Goal: Answer question/provide support: Share knowledge or assist other users

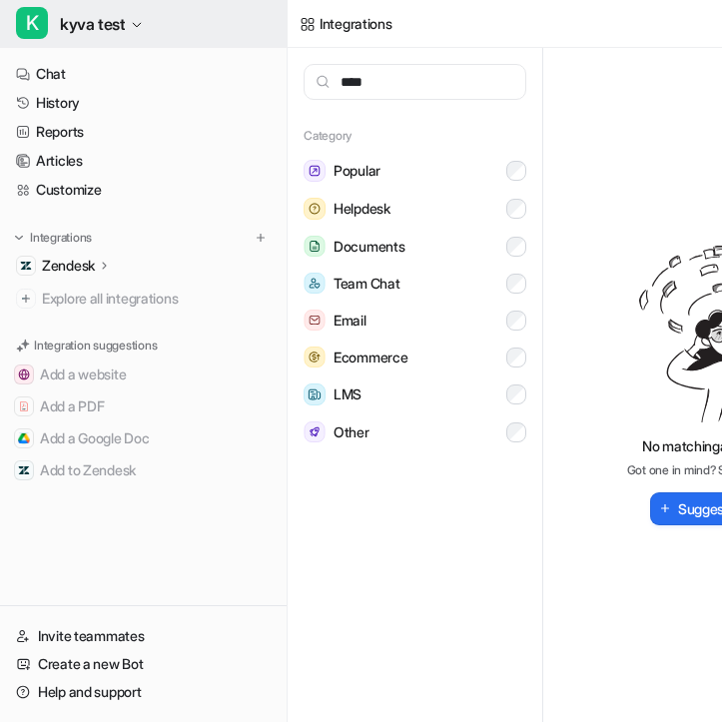
click at [112, 18] on span "kyva test" at bounding box center [92, 24] width 65 height 28
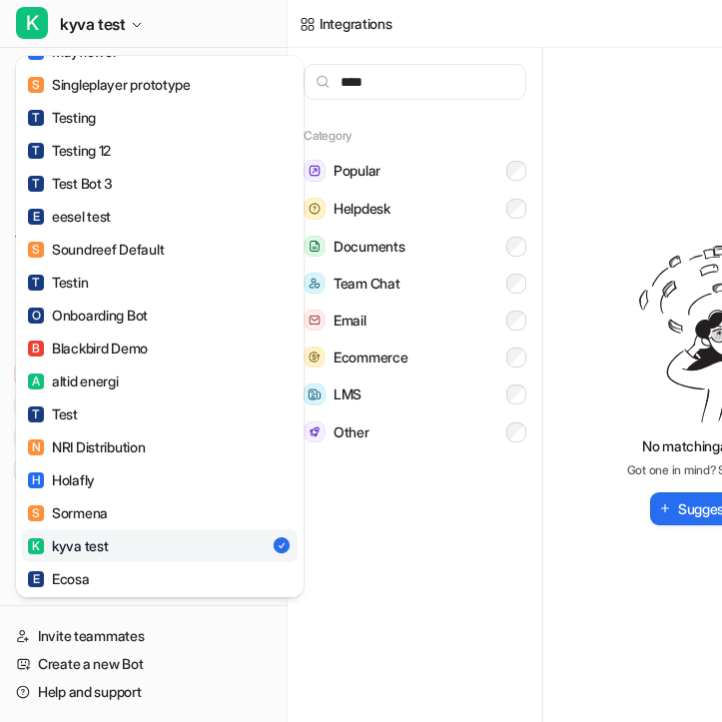
scroll to position [1461, 0]
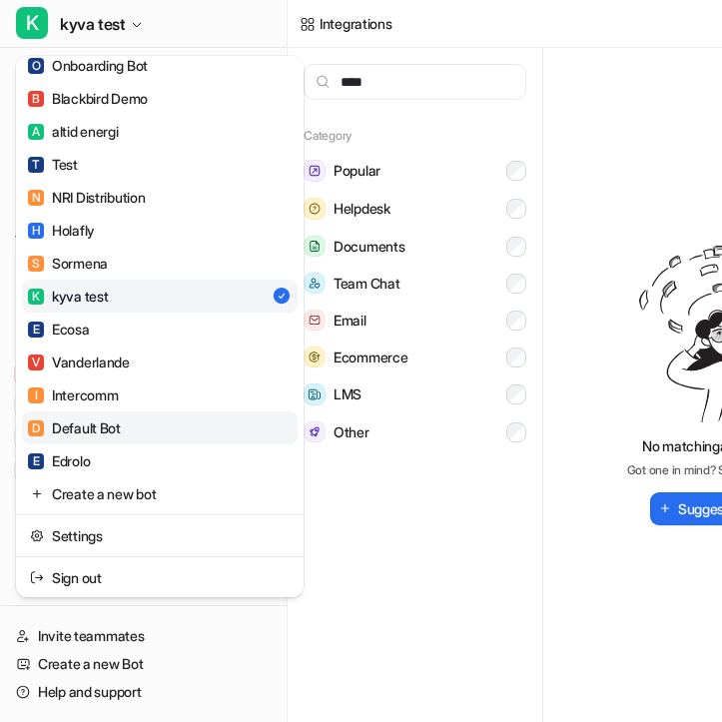
click at [198, 433] on link "D Default Bot" at bounding box center [160, 427] width 276 height 33
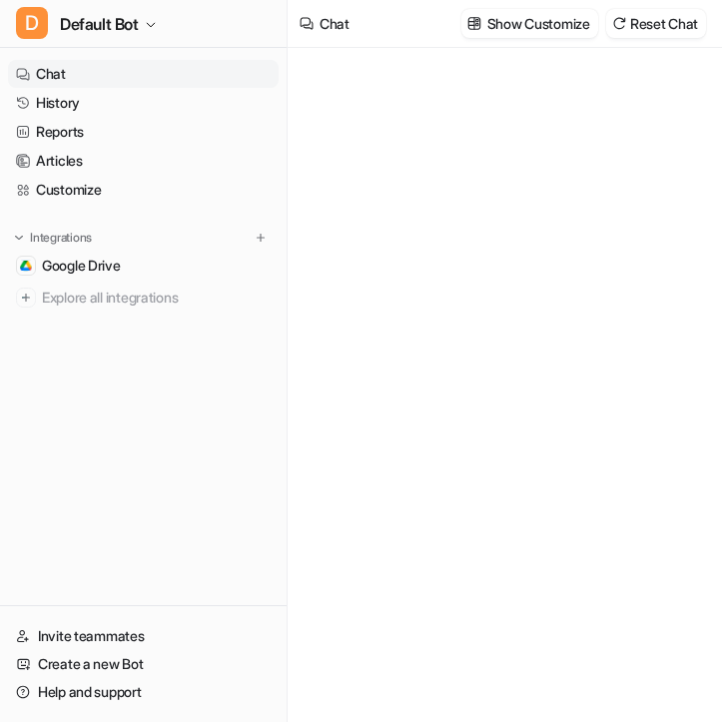
type textarea "**********"
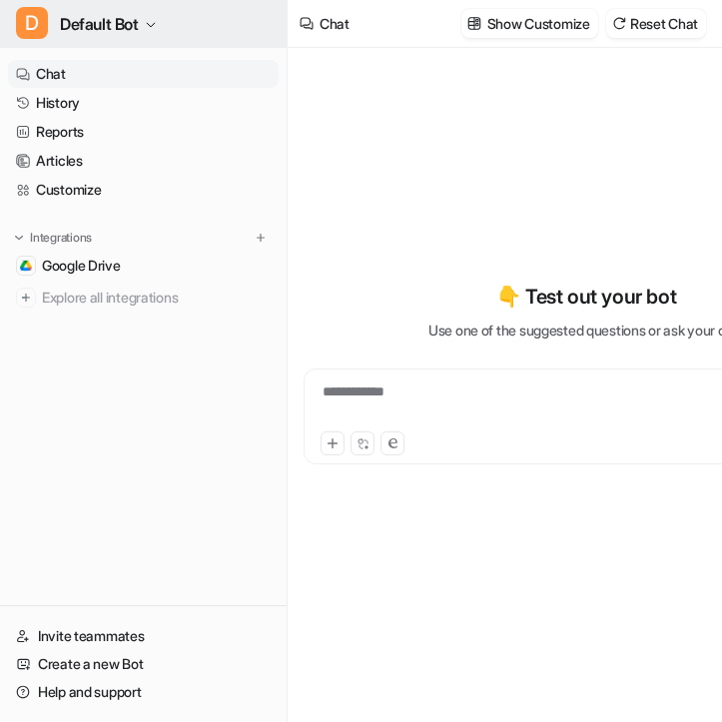
click at [139, 33] on span "Default Bot" at bounding box center [99, 24] width 79 height 28
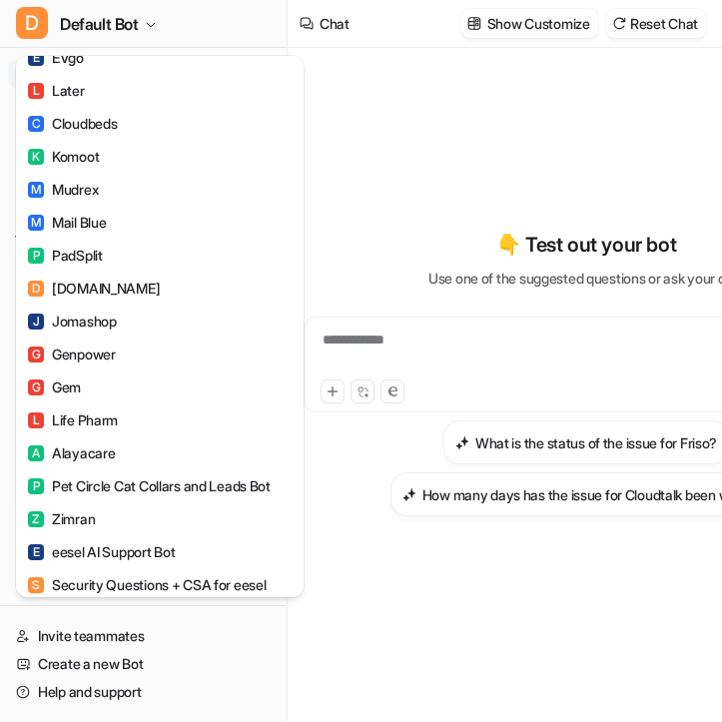
scroll to position [1461, 0]
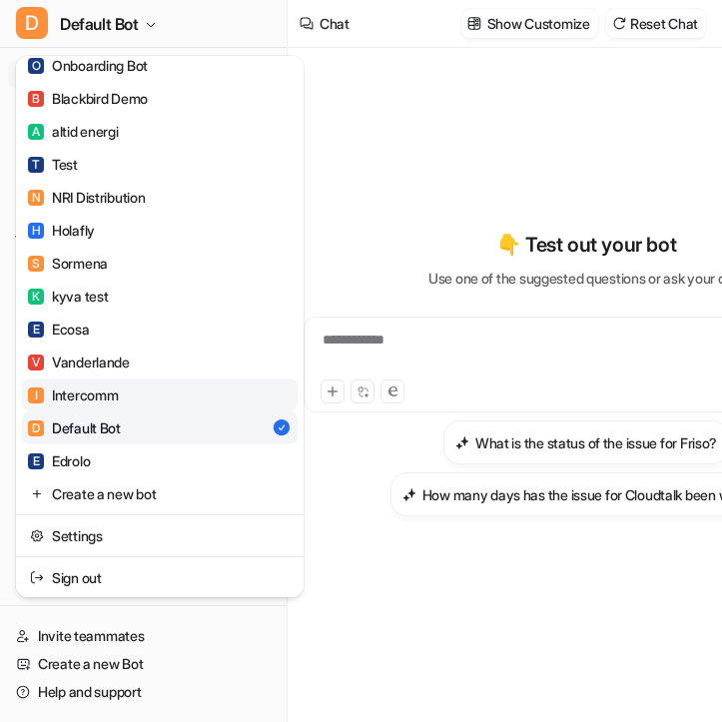
click at [141, 398] on link "I Intercomm" at bounding box center [160, 394] width 276 height 33
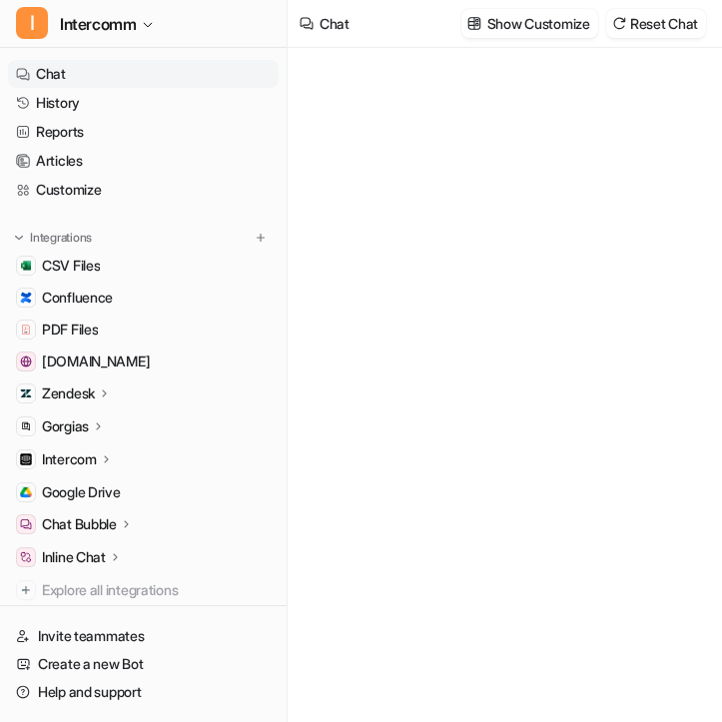
type textarea "**********"
click at [82, 425] on p "Gorgias" at bounding box center [65, 426] width 47 height 20
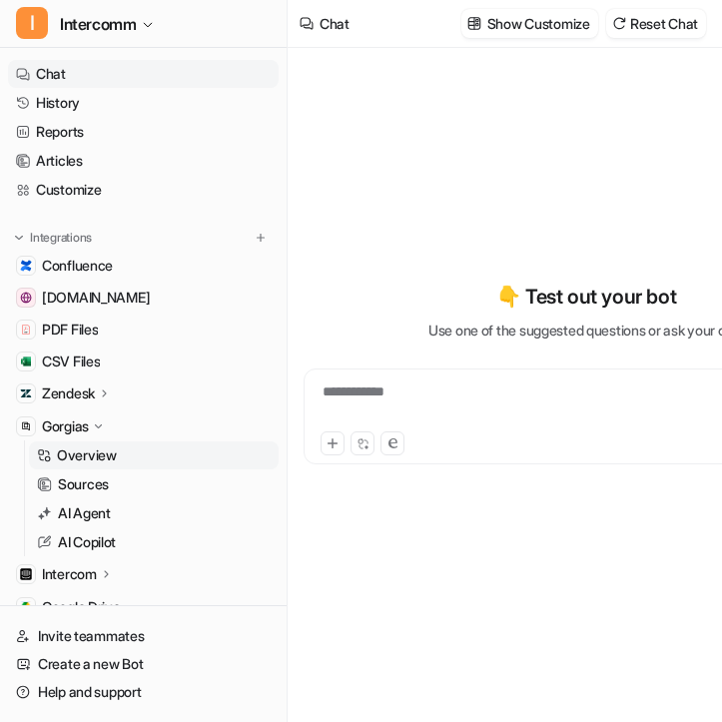
click at [86, 455] on p "Overview" at bounding box center [87, 455] width 60 height 20
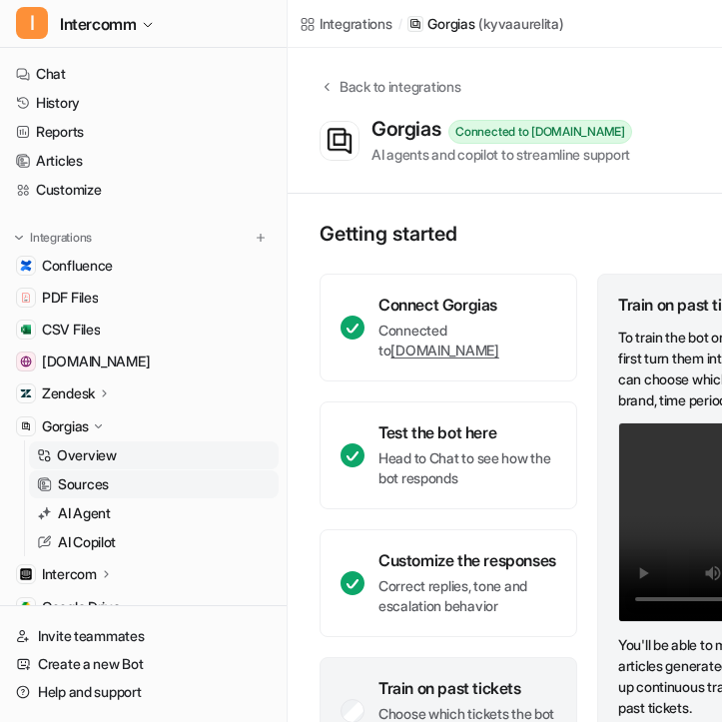
click at [135, 483] on link "Sources" at bounding box center [154, 484] width 250 height 28
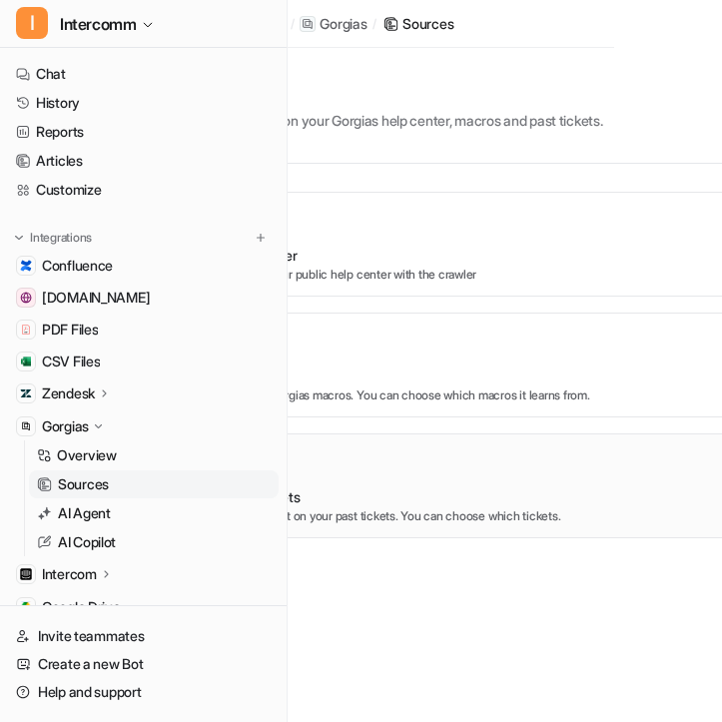
scroll to position [0, 49]
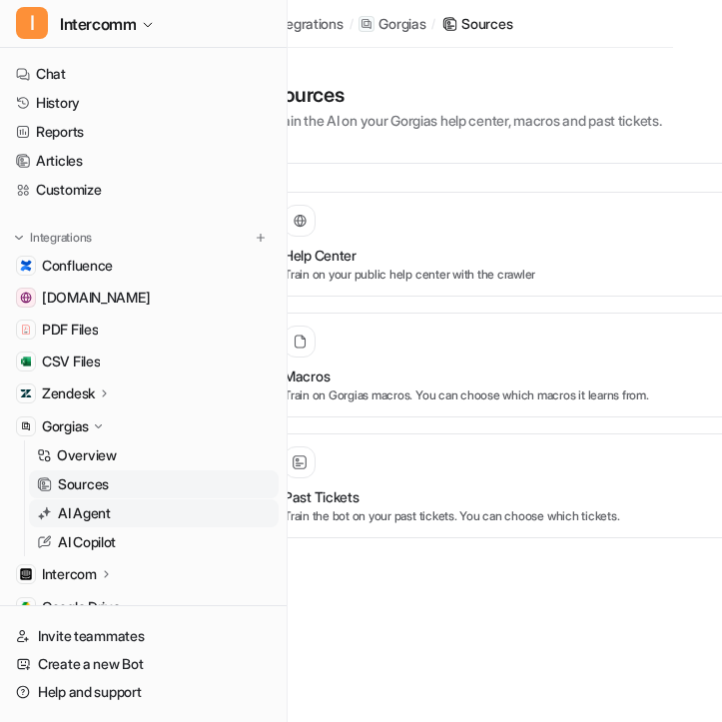
click at [131, 504] on link "AI Agent" at bounding box center [154, 513] width 250 height 28
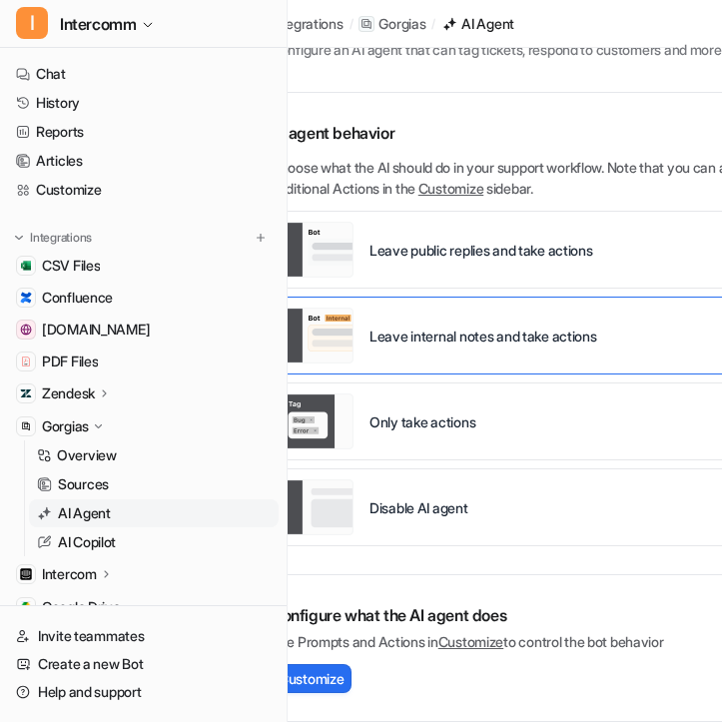
scroll to position [71, 0]
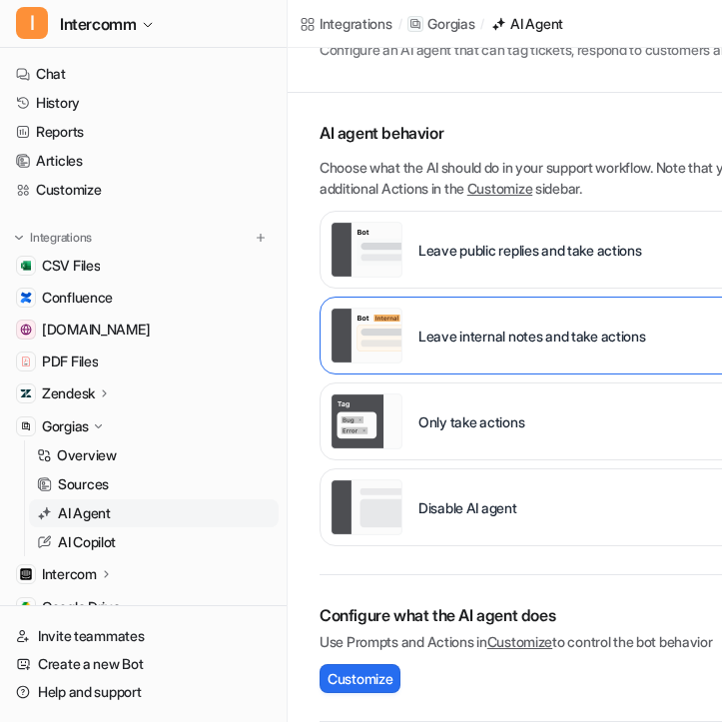
click at [362, 661] on div "Configure what the AI agent does Use Prompts and Actions in Customize to contro…" at bounding box center [618, 648] width 599 height 147
click at [362, 673] on span "Customize" at bounding box center [359, 678] width 65 height 21
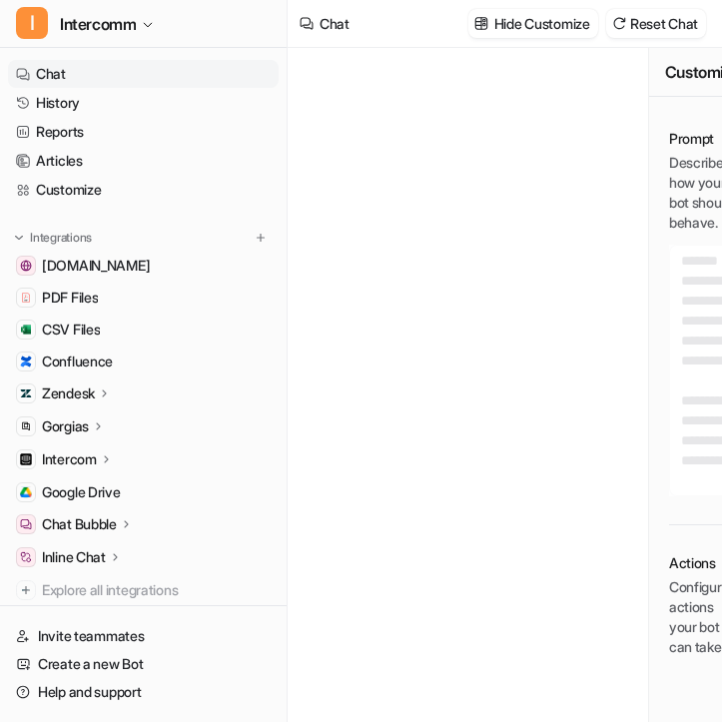
type textarea "**********"
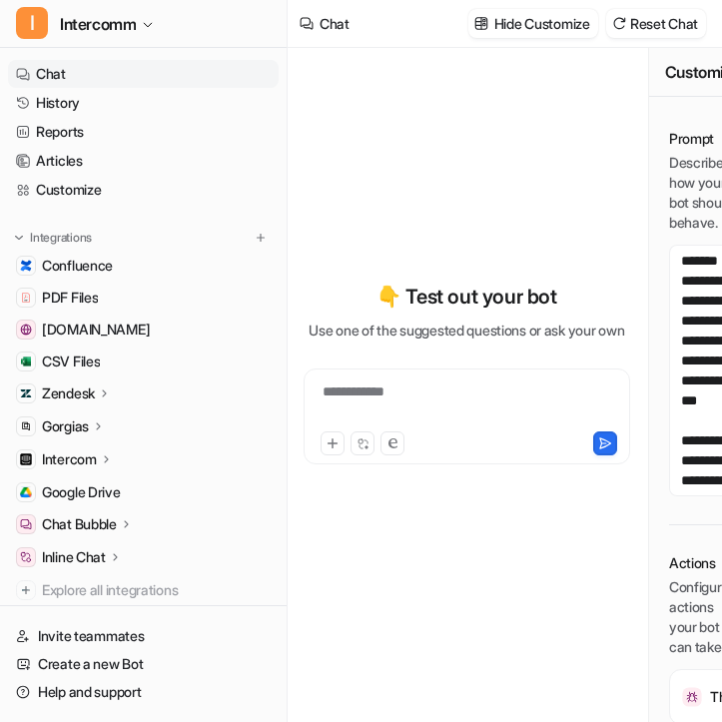
scroll to position [0, 165]
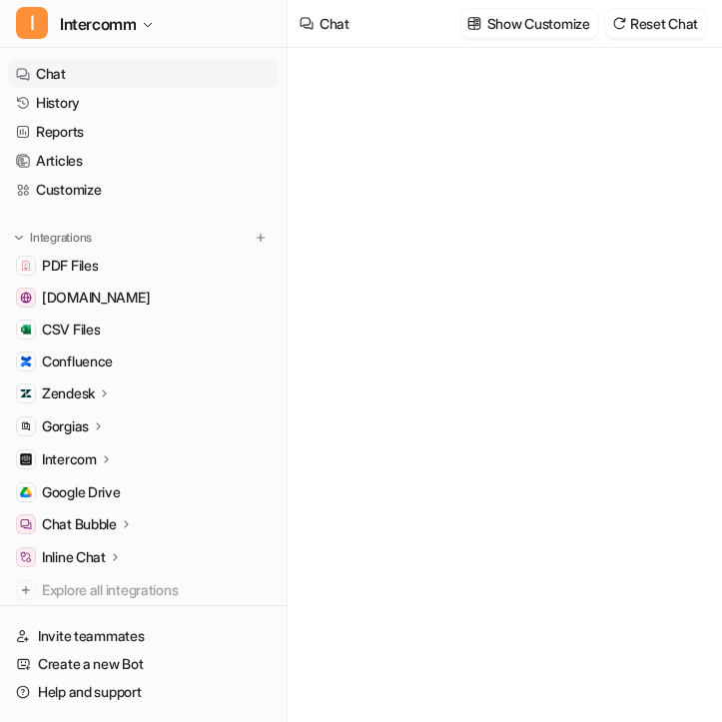
type textarea "**********"
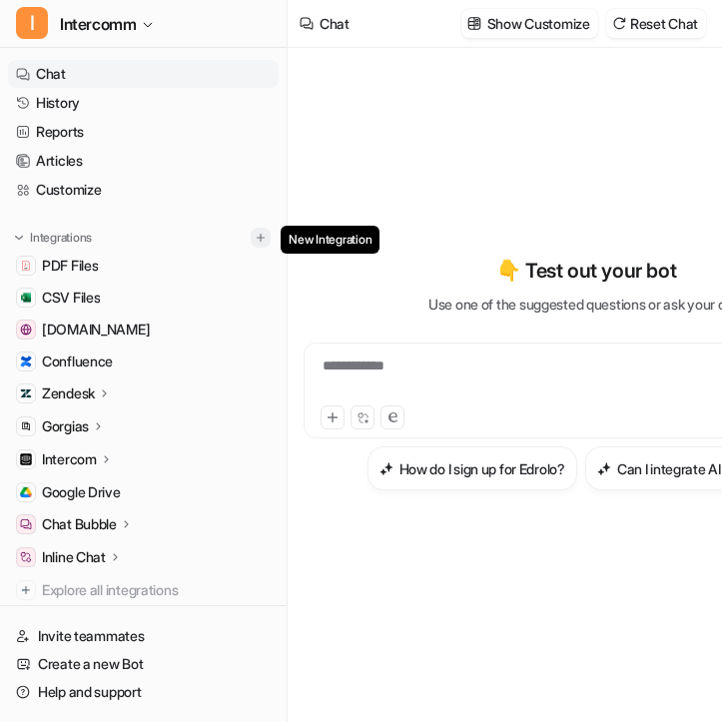
click at [260, 239] on img at bounding box center [261, 238] width 14 height 14
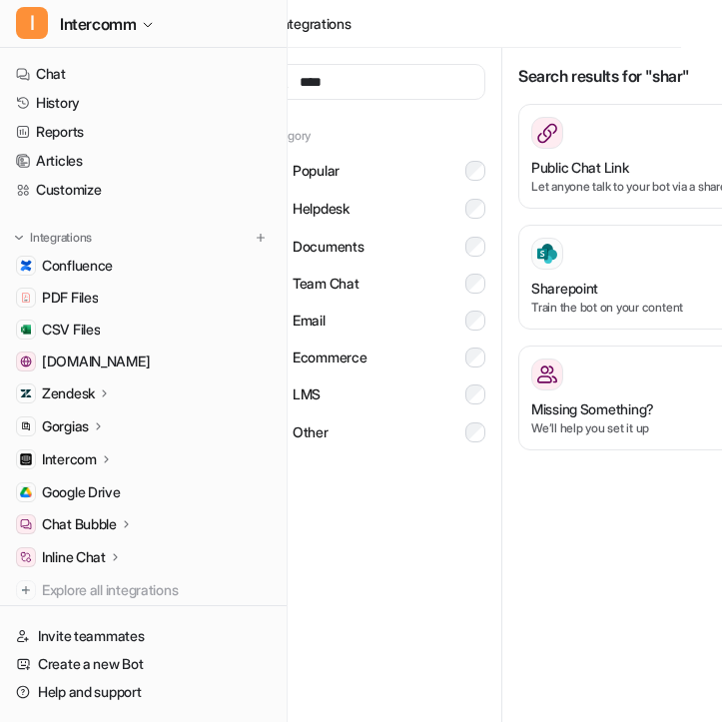
scroll to position [0, 165]
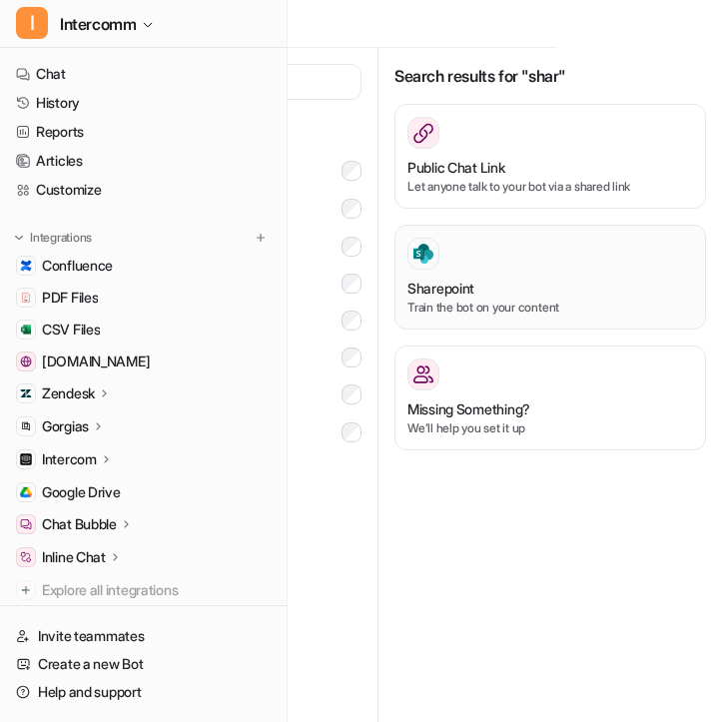
type input "****"
click at [541, 270] on div "Sharepoint Train the bot on your content" at bounding box center [550, 277] width 286 height 79
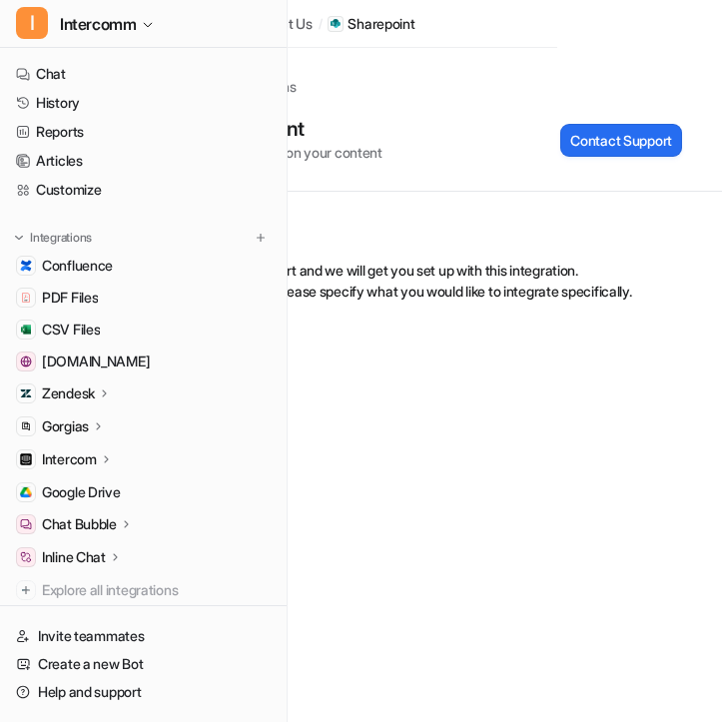
click at [537, 305] on div "Overview Please contact support and we will get you set up with this integratio…" at bounding box center [422, 261] width 599 height 138
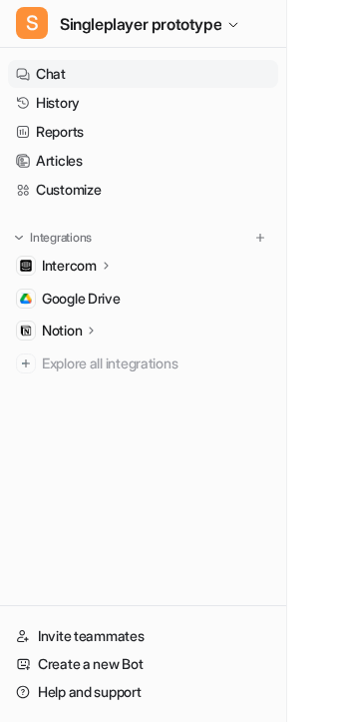
type textarea "**********"
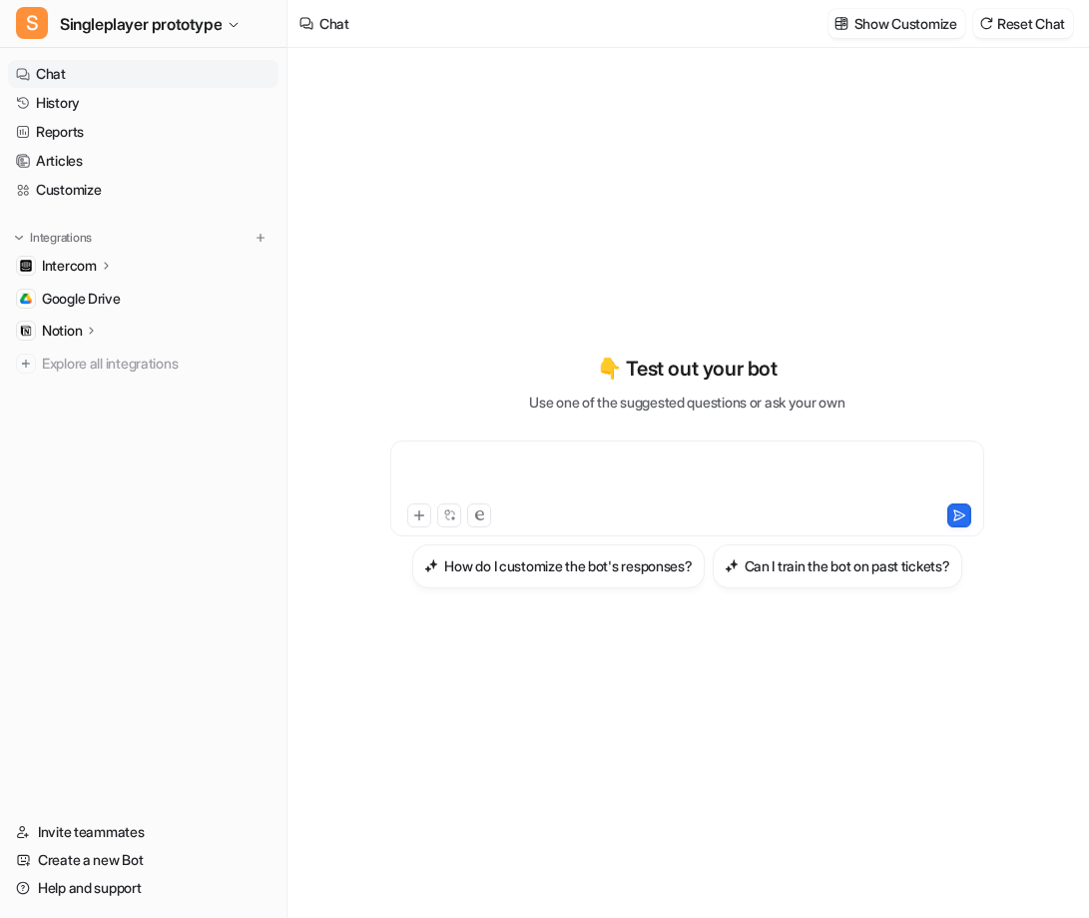
click at [342, 476] on div at bounding box center [687, 476] width 584 height 46
paste div "To enrich screen reader interactions, please activate Accessibility in Grammarl…"
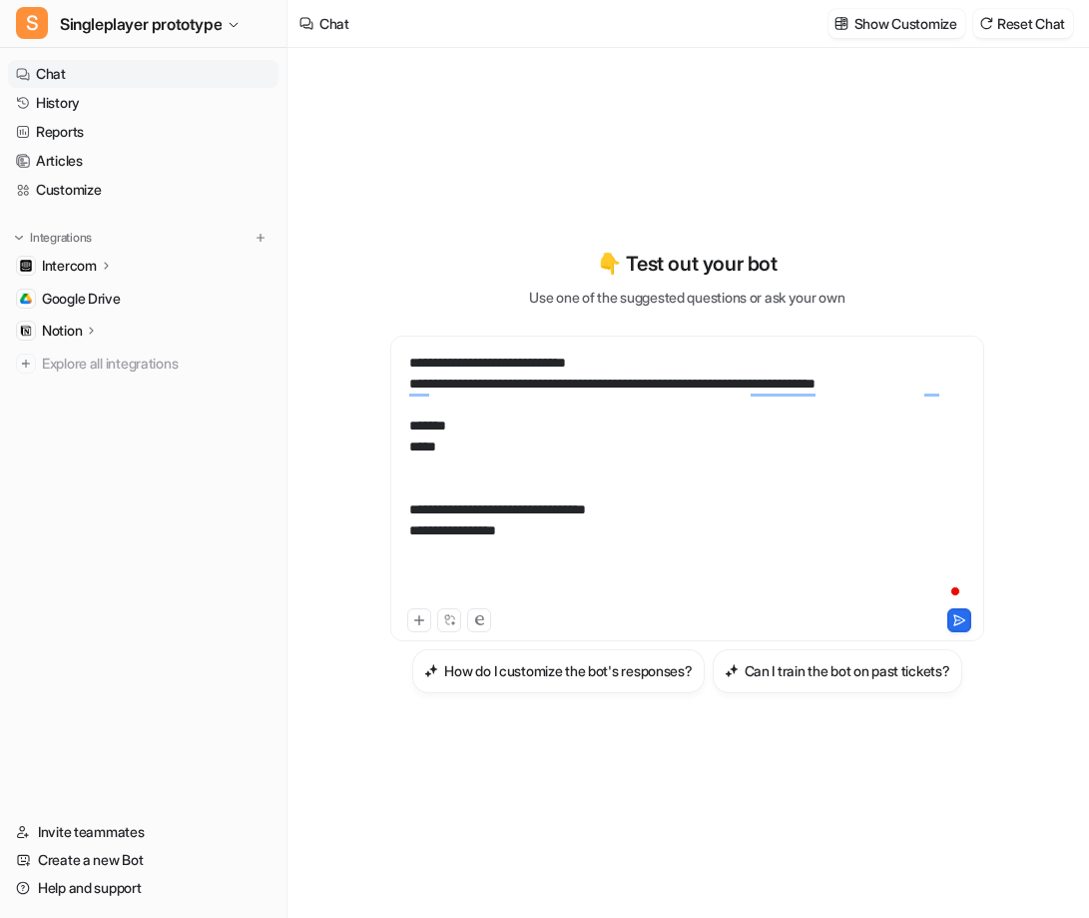
scroll to position [204, 0]
drag, startPoint x: 546, startPoint y: 543, endPoint x: 402, endPoint y: 495, distance: 151.5
click at [342, 493] on div "**********" at bounding box center [687, 476] width 584 height 256
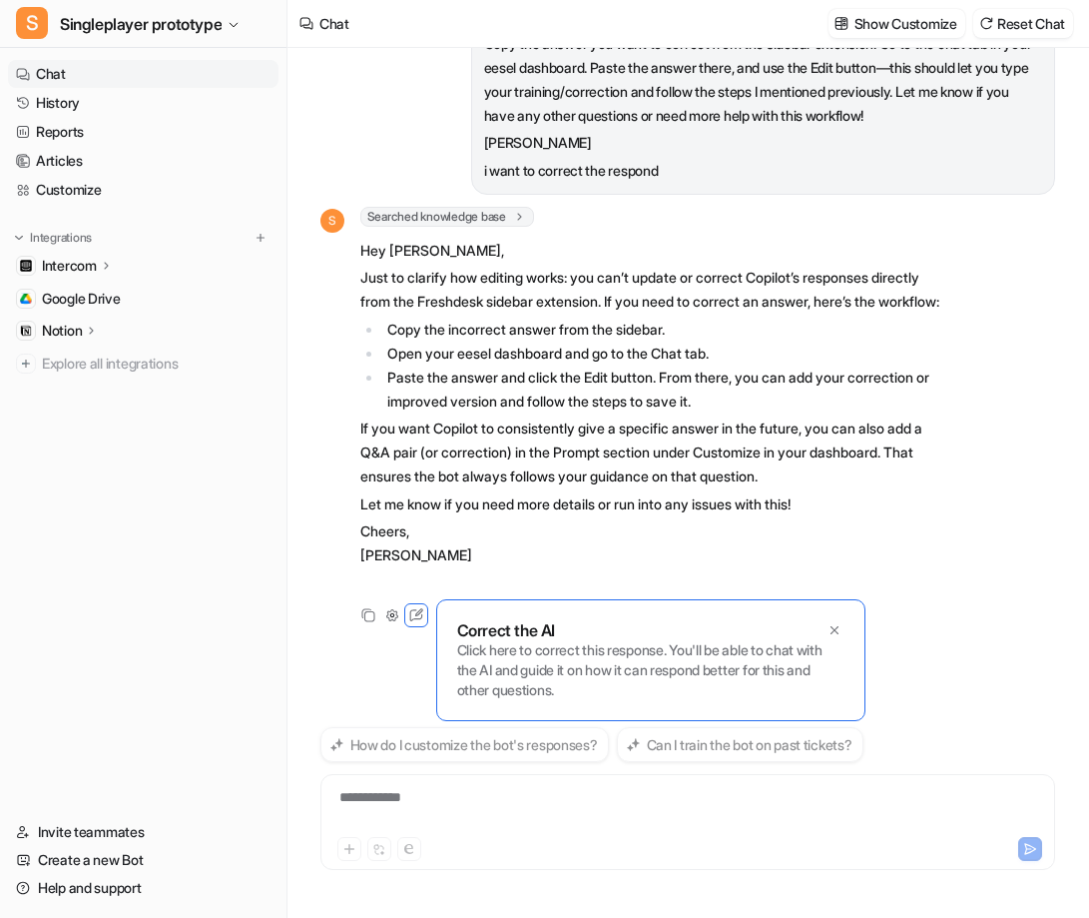
scroll to position [226, 0]
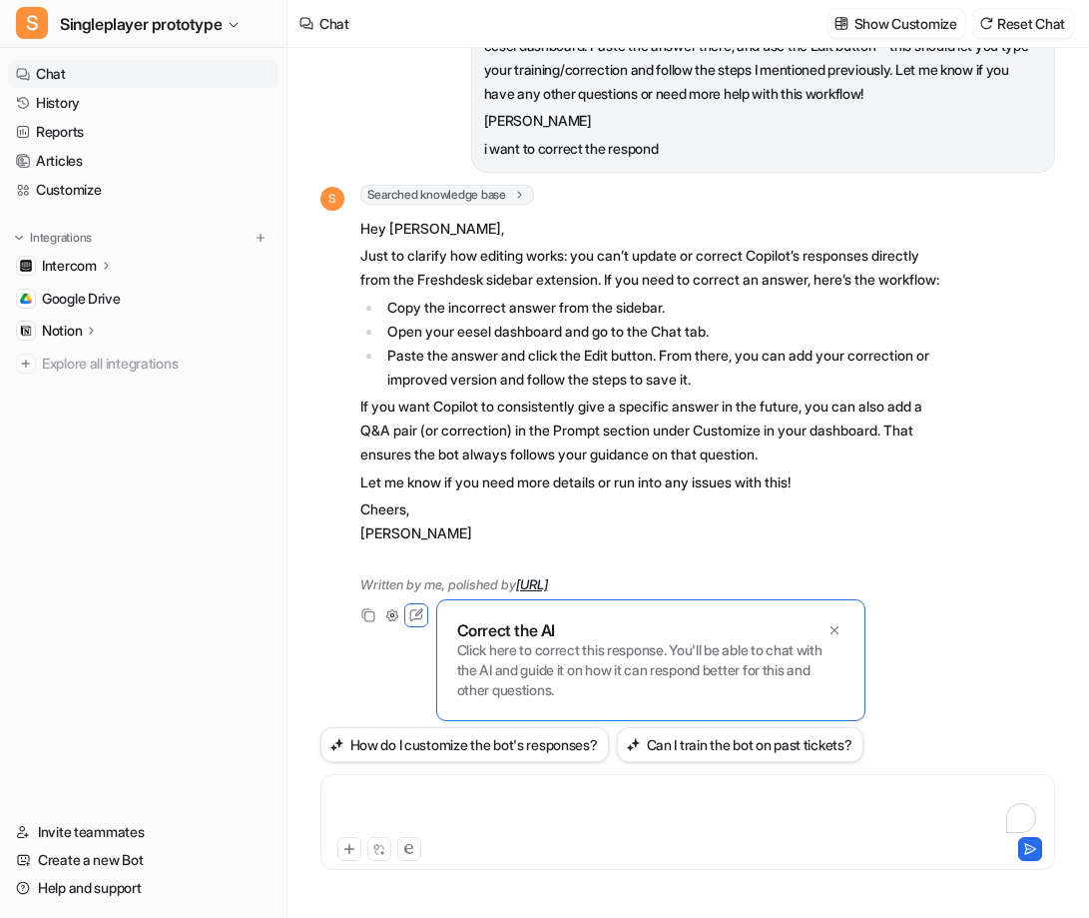
click at [342, 721] on div "To enrich screen reader interactions, please activate Accessibility in Grammarl…" at bounding box center [687, 810] width 725 height 46
paste div "To enrich screen reader interactions, please activate Accessibility in Grammarl…"
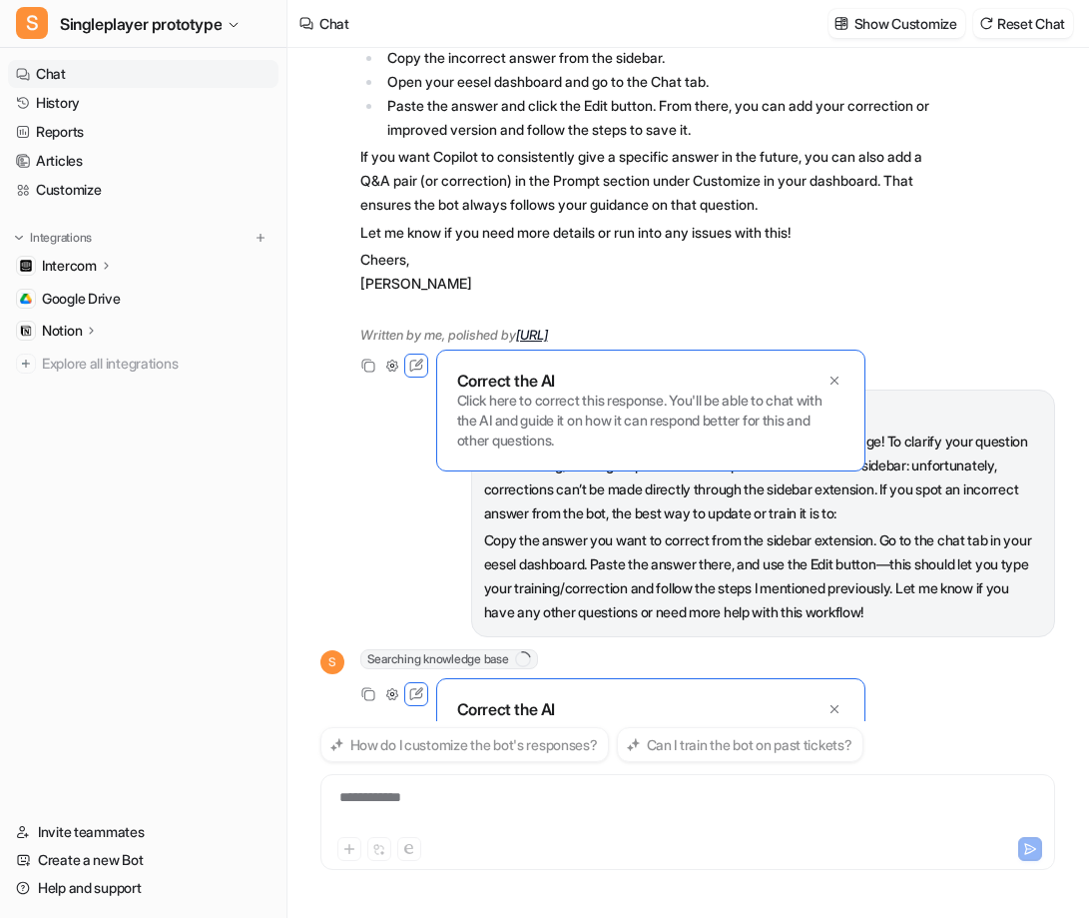
scroll to position [554, 0]
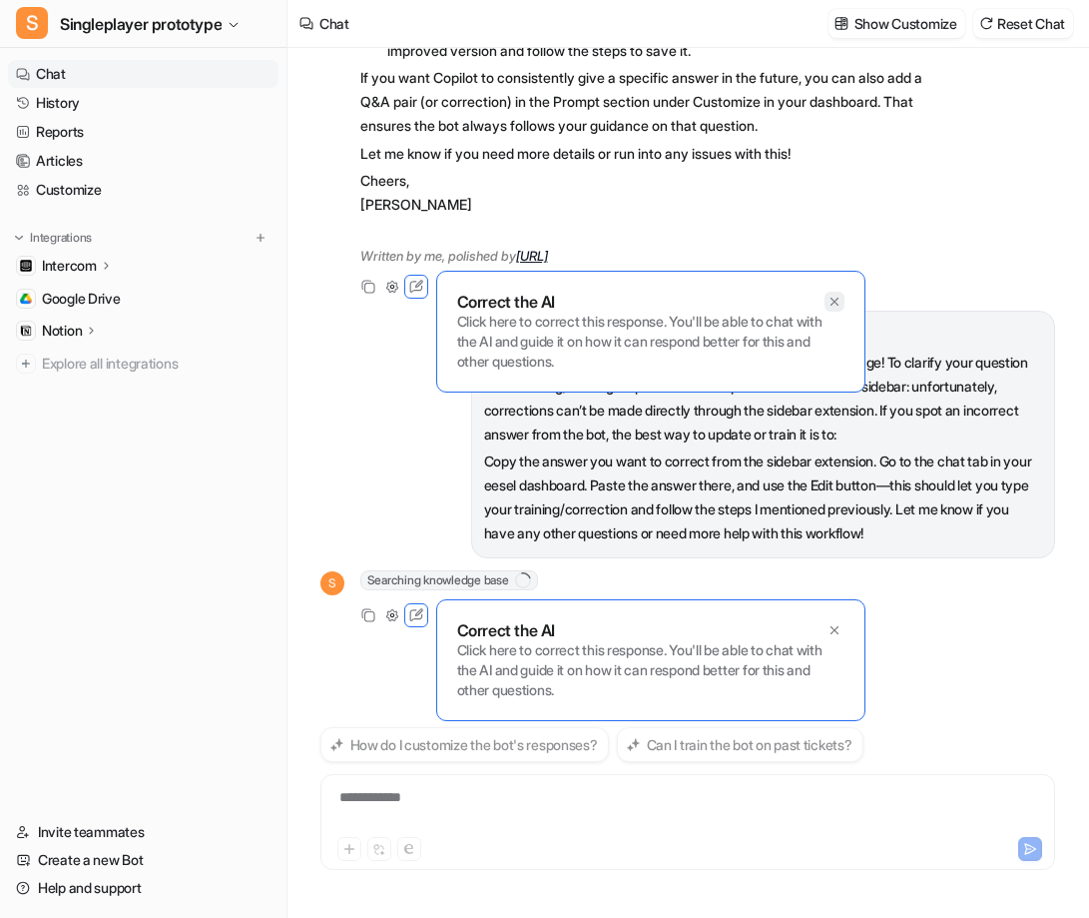
click at [342, 298] on icon at bounding box center [834, 302] width 8 height 8
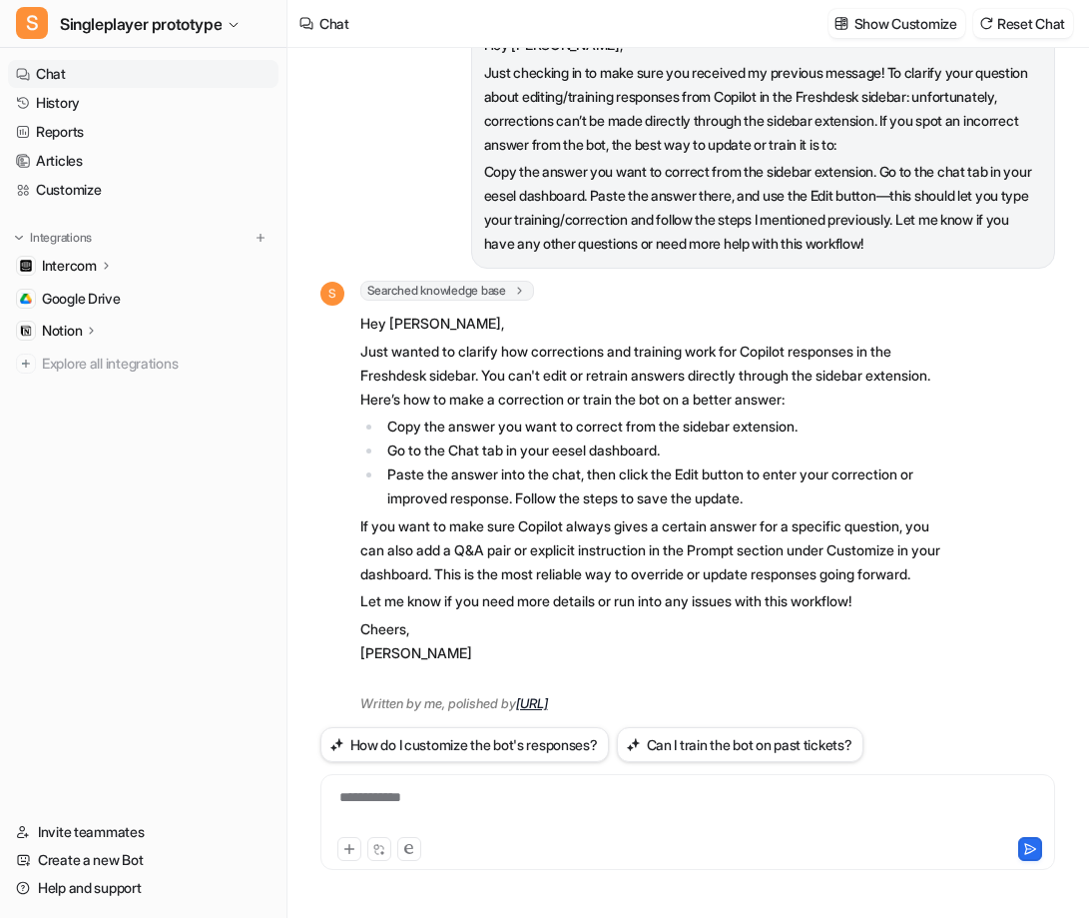
scroll to position [917, 0]
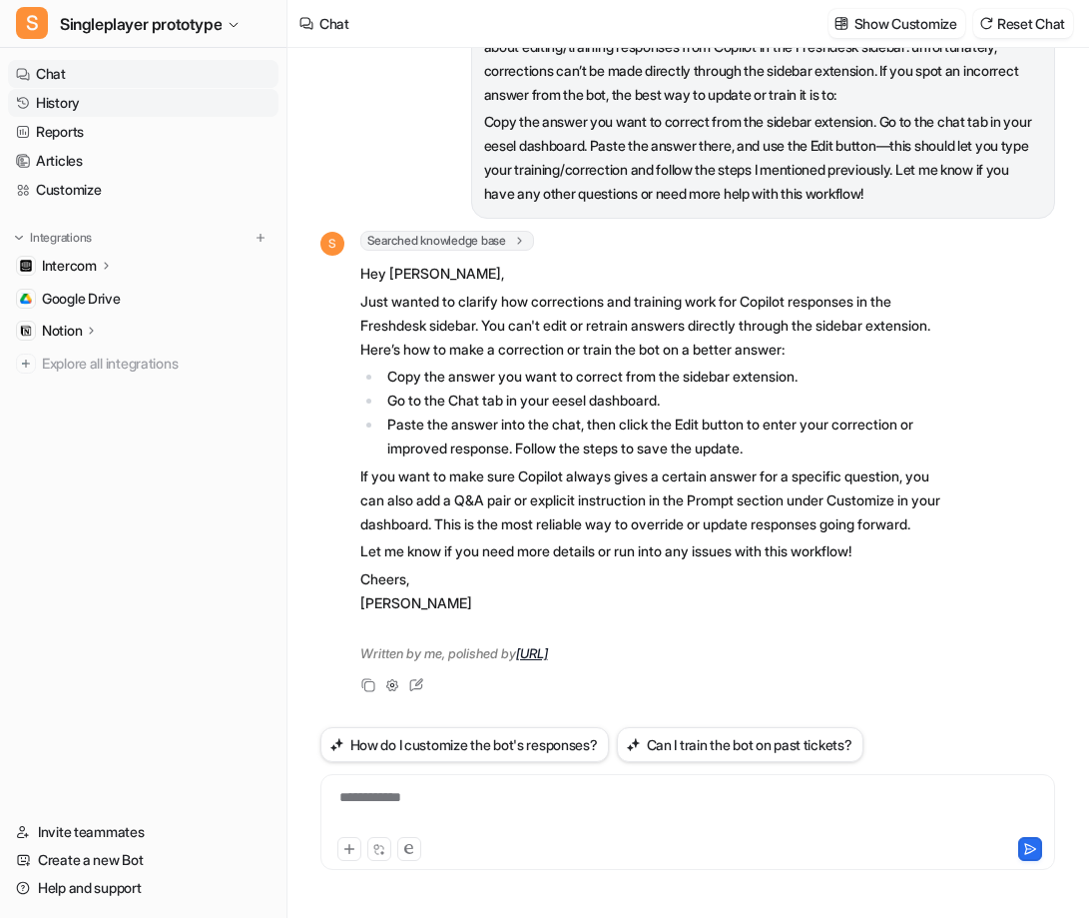
click at [118, 104] on link "History" at bounding box center [143, 103] width 271 height 28
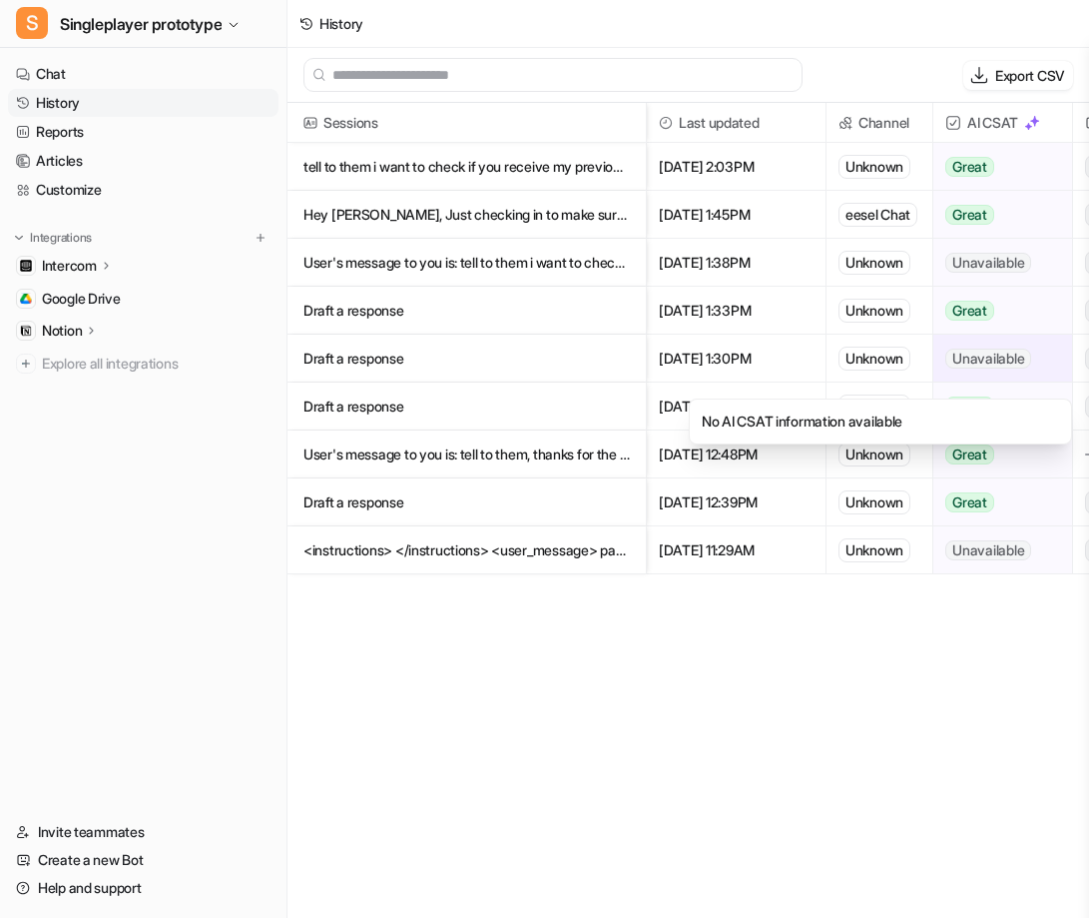
click at [1001, 358] on span "Unavailable" at bounding box center [988, 358] width 86 height 20
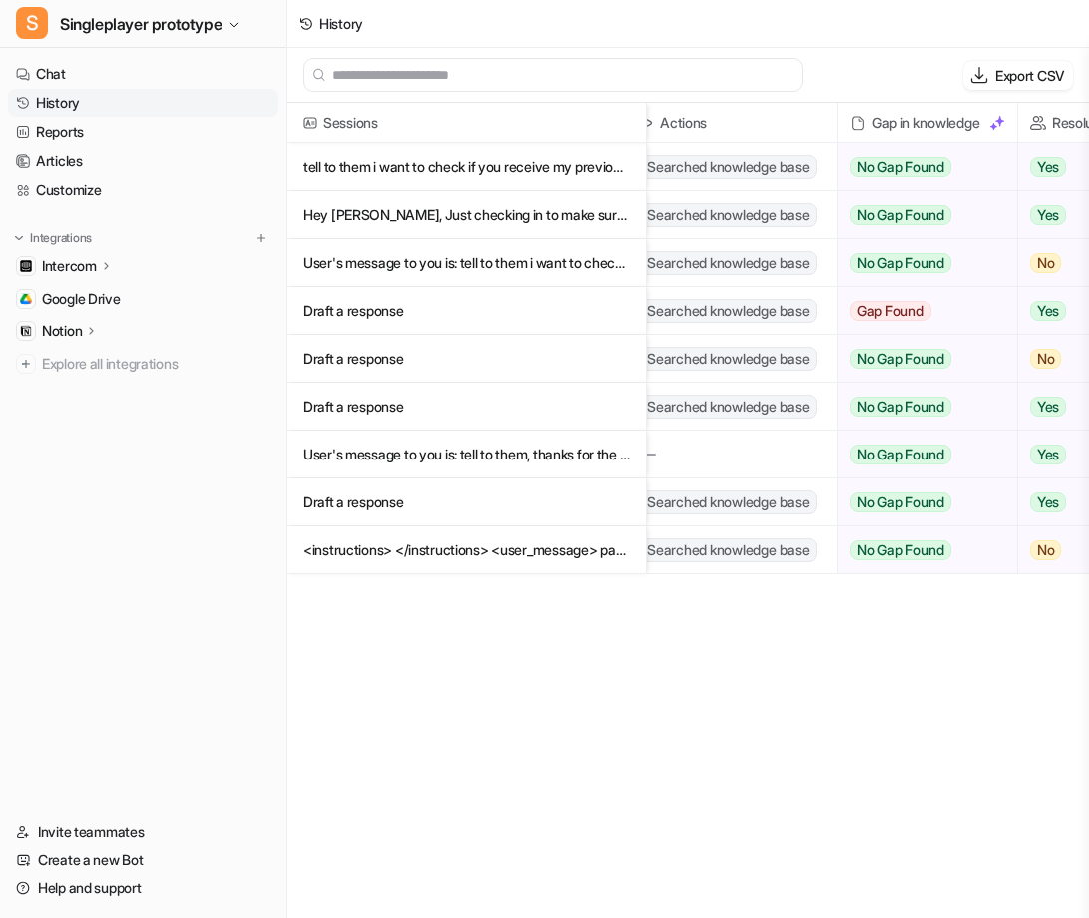
scroll to position [0, 574]
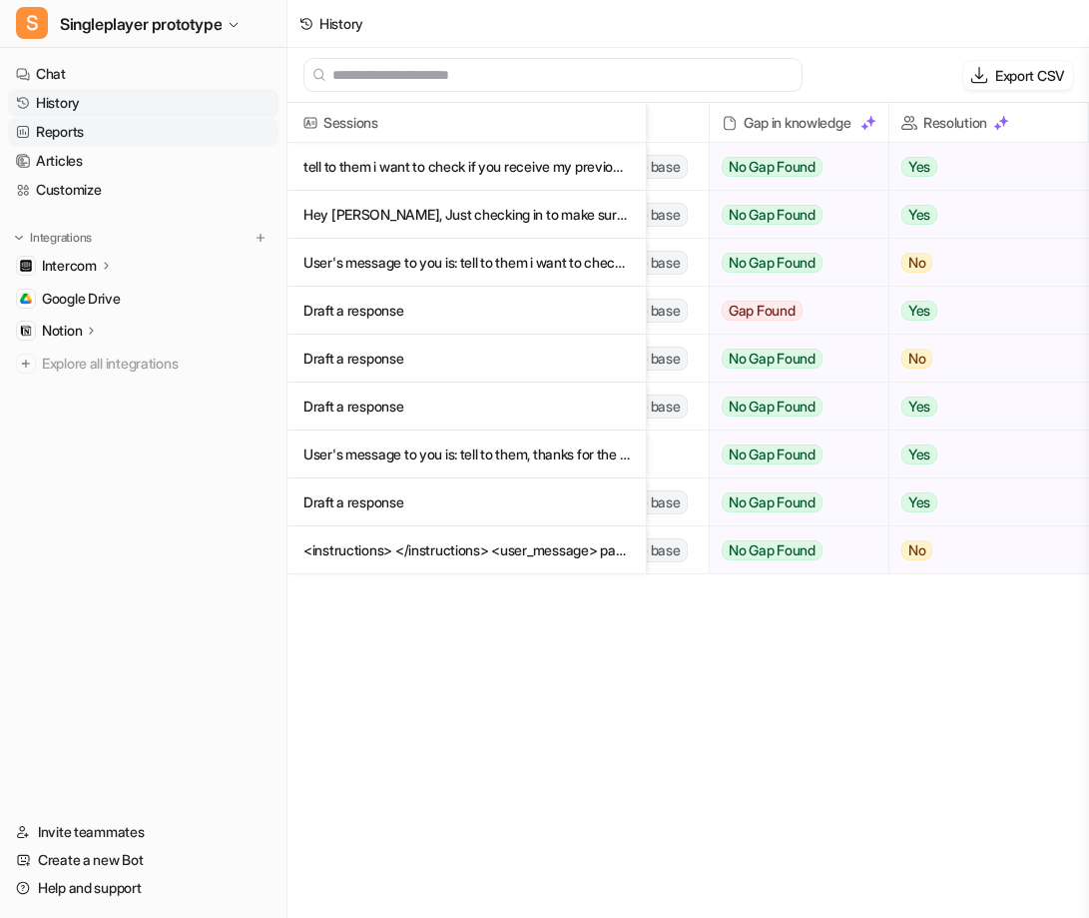
click at [114, 125] on link "Reports" at bounding box center [143, 132] width 271 height 28
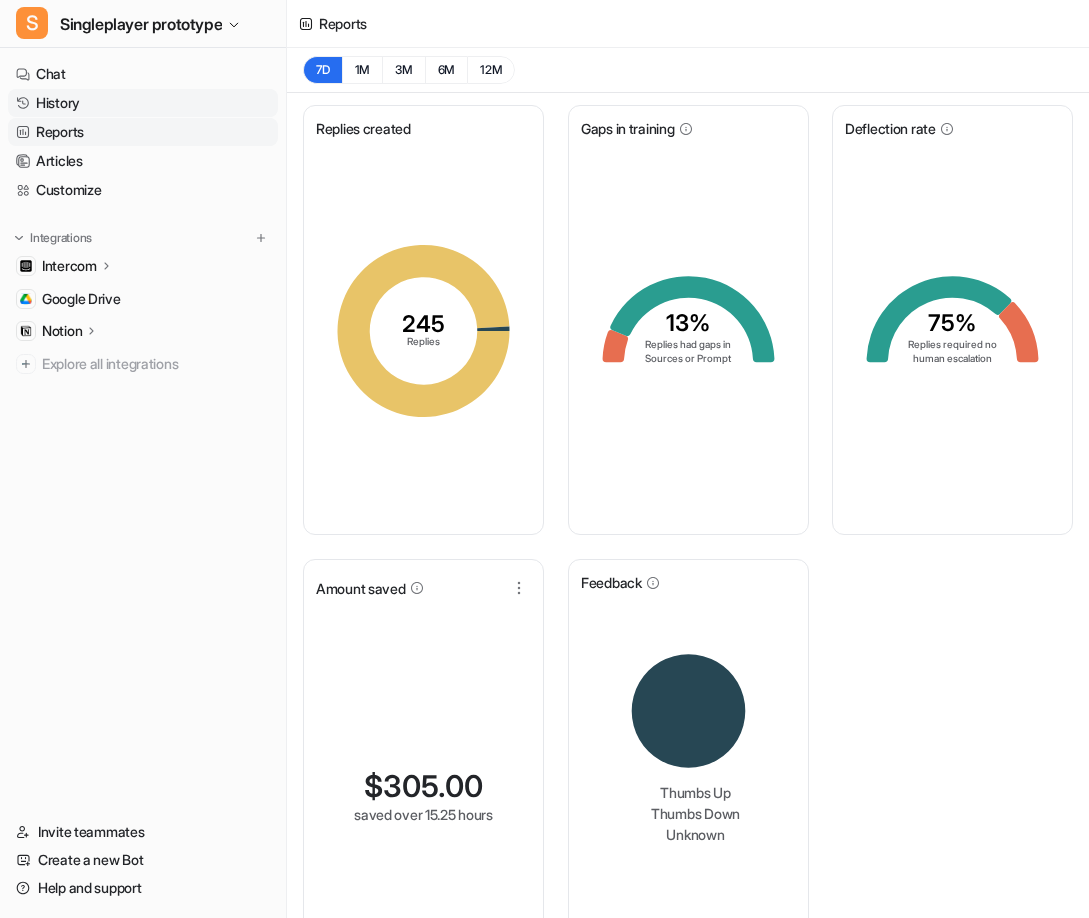
click at [132, 104] on link "History" at bounding box center [143, 103] width 271 height 28
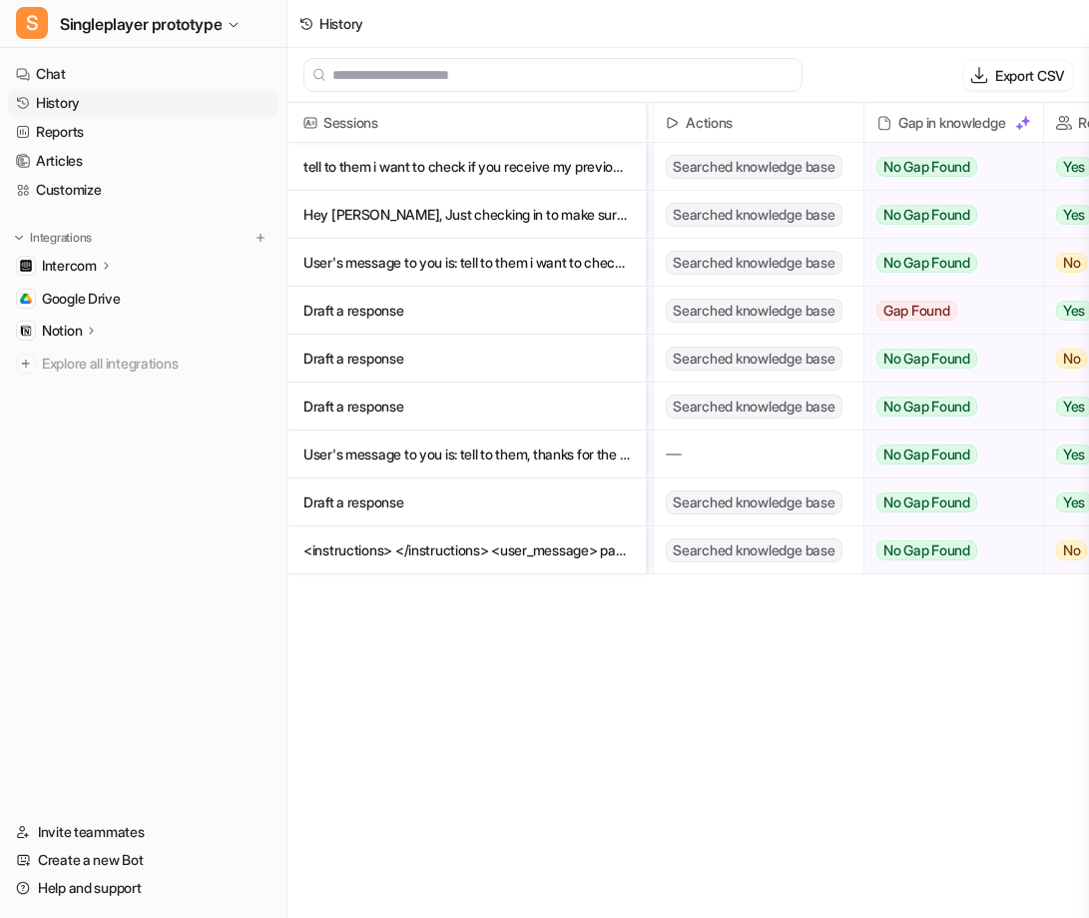
scroll to position [0, 574]
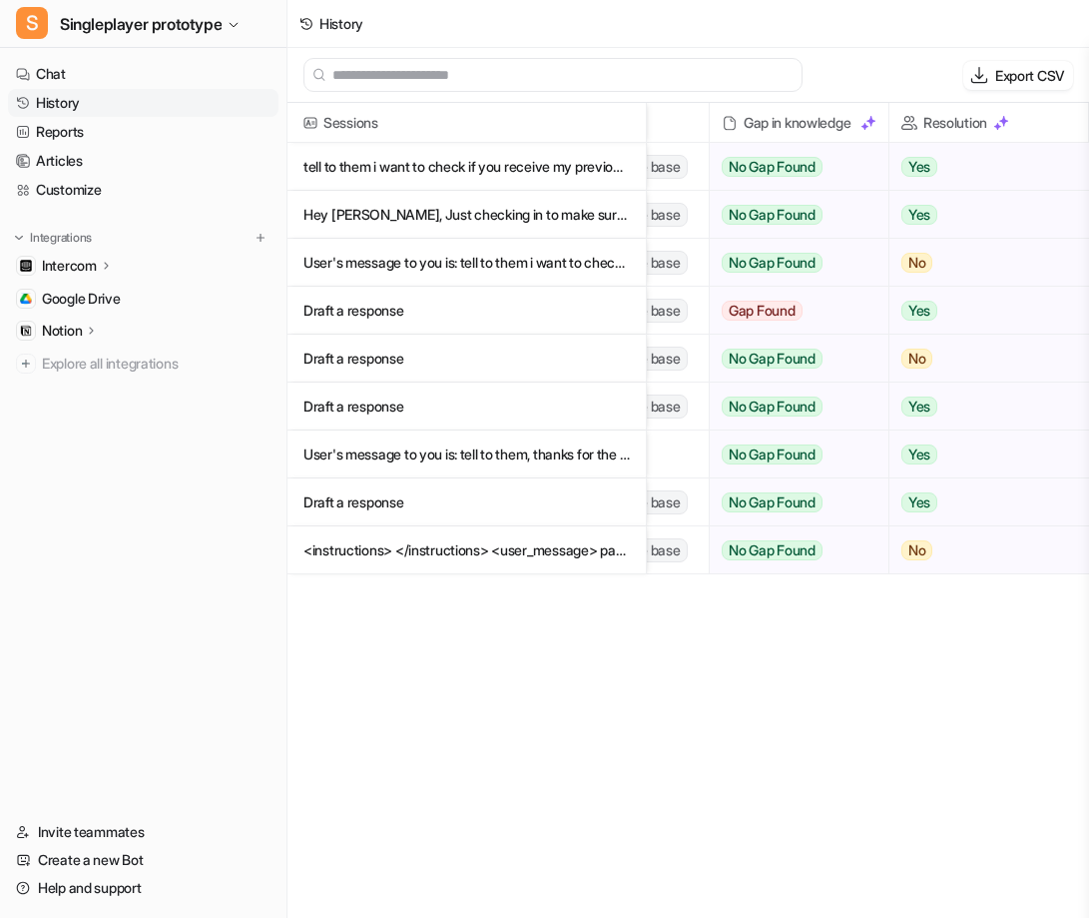
click at [602, 165] on p "tell to them i want to check if you receive my previous answer, so to make it" at bounding box center [467, 167] width 326 height 48
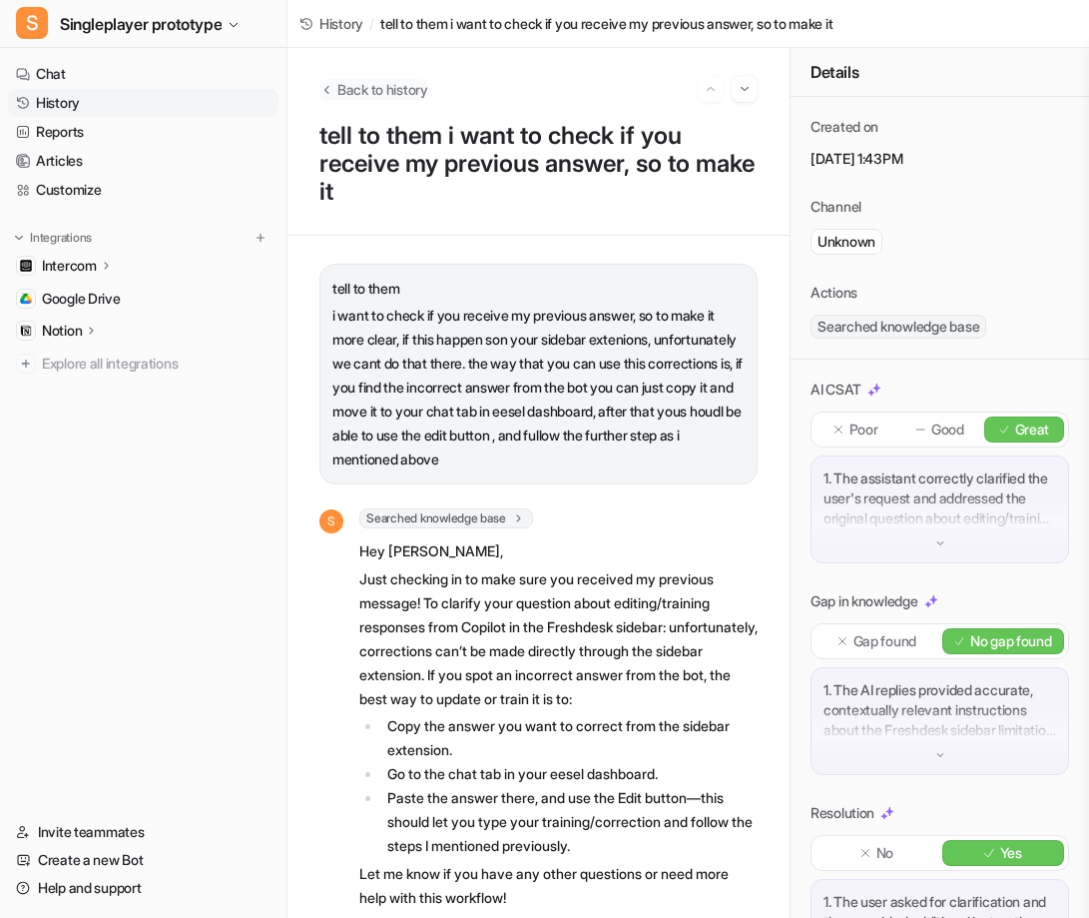
click at [368, 84] on span "Back to history" at bounding box center [382, 89] width 91 height 21
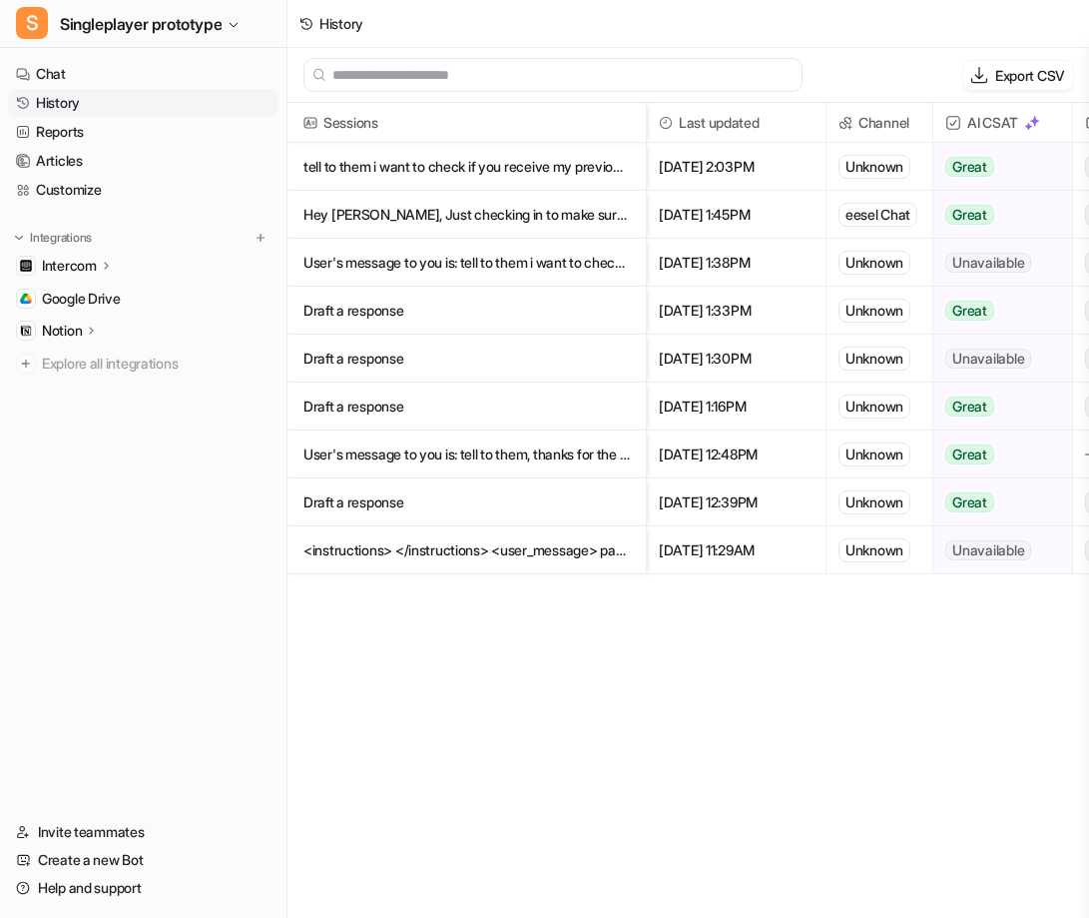
click at [521, 460] on p "User's message to you is: tell to them, thanks for the details here, the previo" at bounding box center [467, 454] width 326 height 48
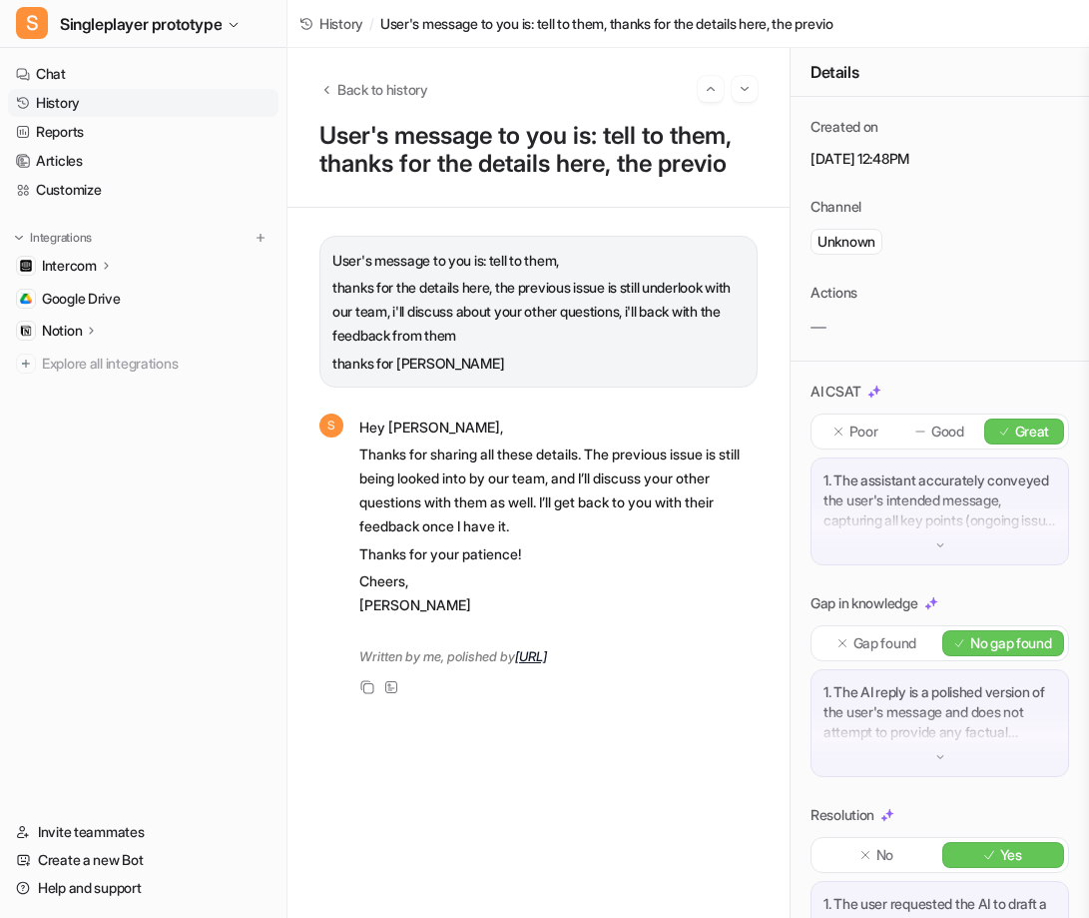
scroll to position [92, 0]
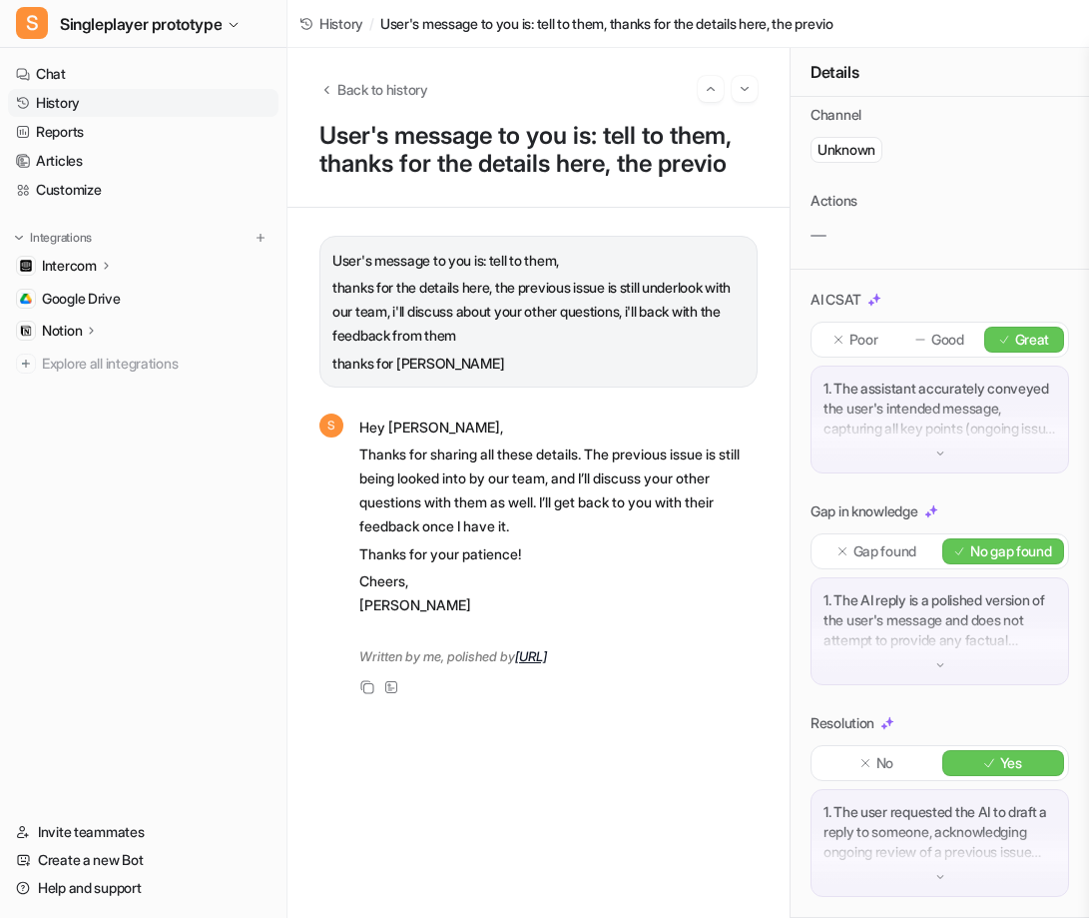
click at [899, 547] on p "Gap found" at bounding box center [885, 551] width 63 height 20
click at [990, 549] on p "No gap found" at bounding box center [1011, 551] width 82 height 20
click at [333, 89] on button "Back to history" at bounding box center [373, 89] width 109 height 21
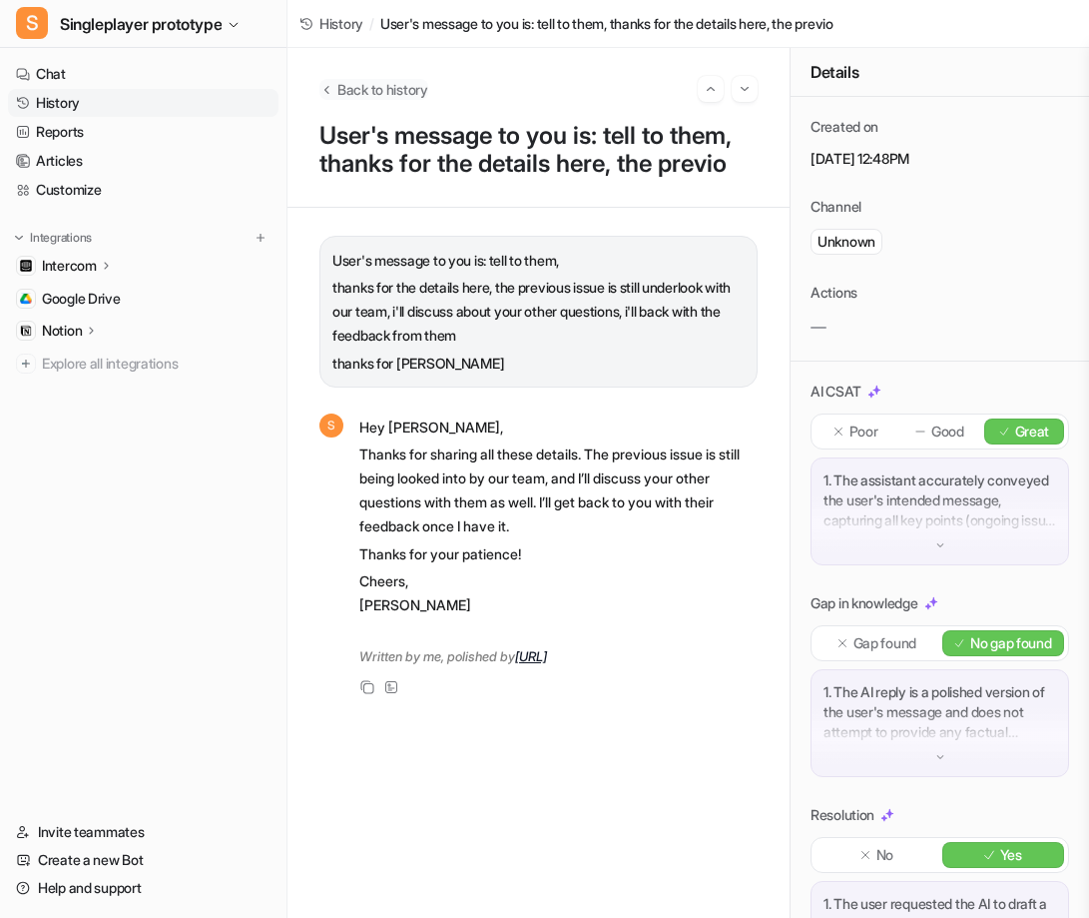
click at [372, 84] on span "Back to history" at bounding box center [382, 89] width 91 height 21
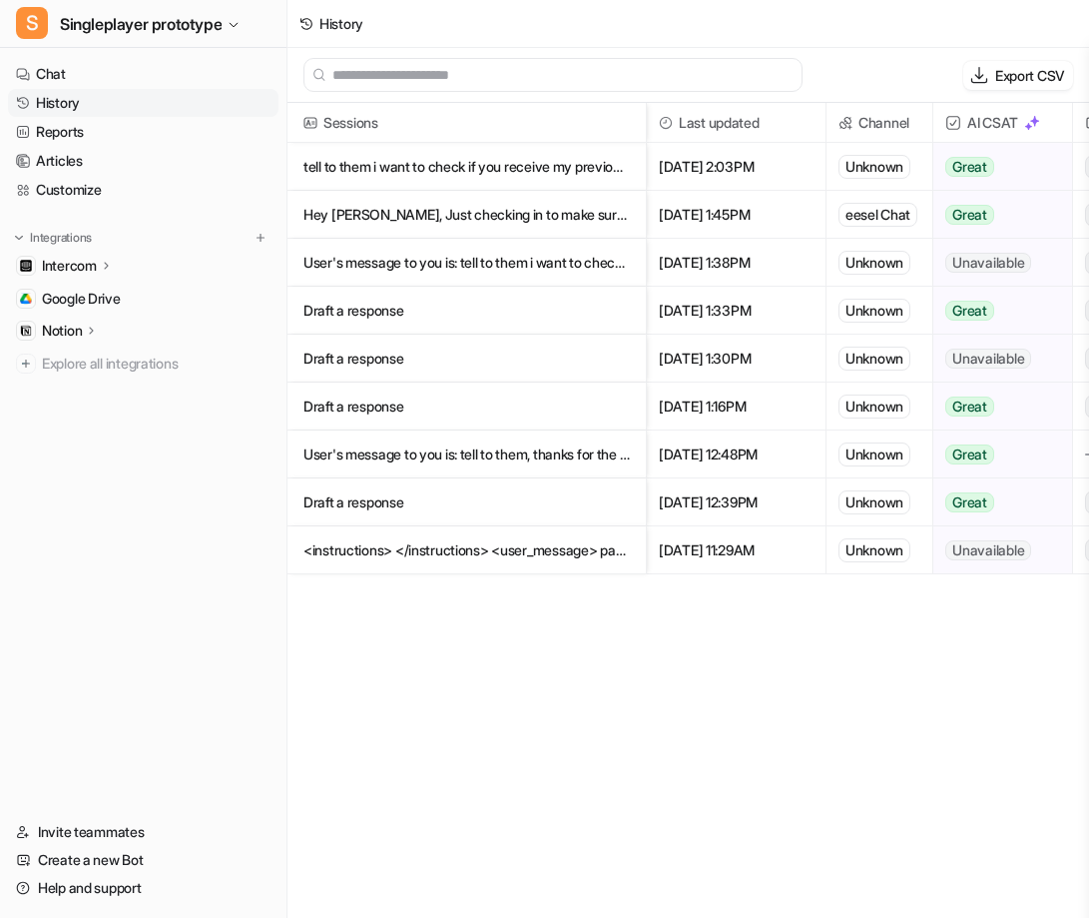
click at [139, 97] on link "History" at bounding box center [143, 103] width 271 height 28
click at [139, 107] on link "History" at bounding box center [143, 103] width 271 height 28
click at [131, 137] on link "Reports" at bounding box center [143, 132] width 271 height 28
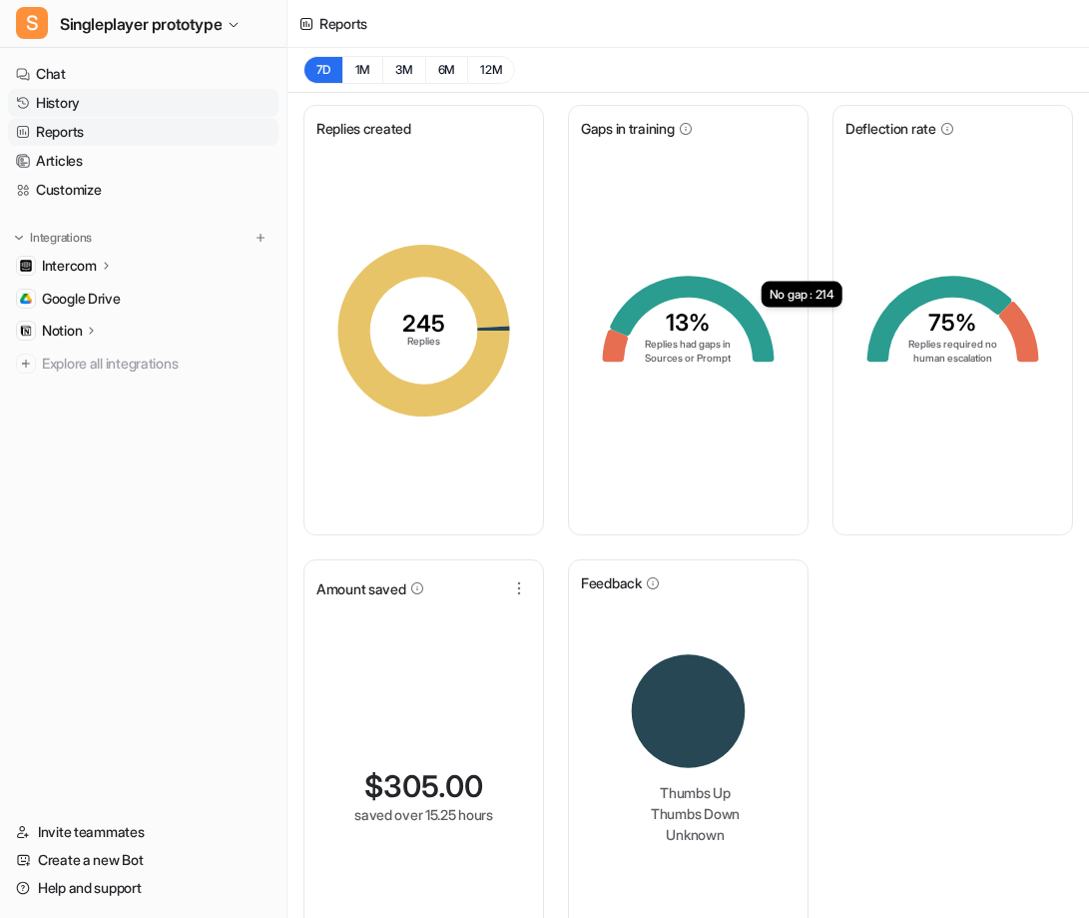
click at [126, 103] on link "History" at bounding box center [143, 103] width 271 height 28
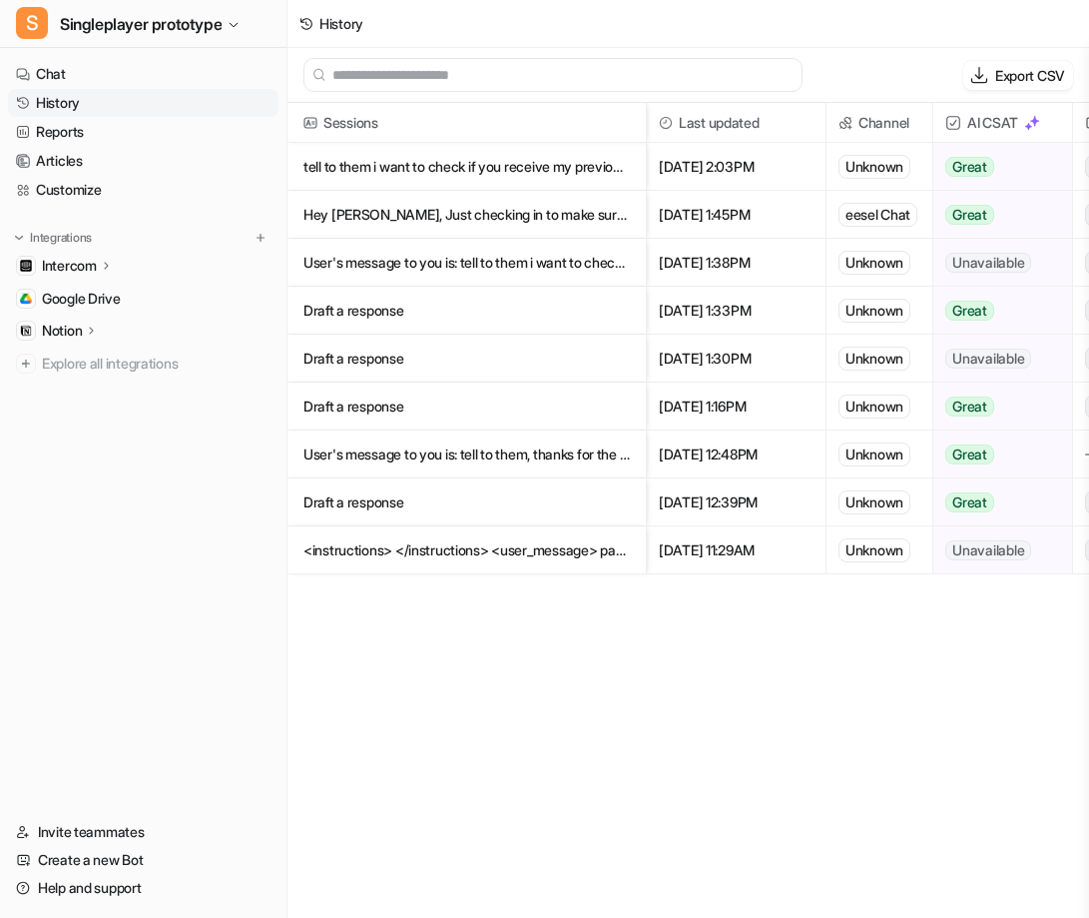
click at [871, 416] on div "Unknown" at bounding box center [875, 406] width 72 height 24
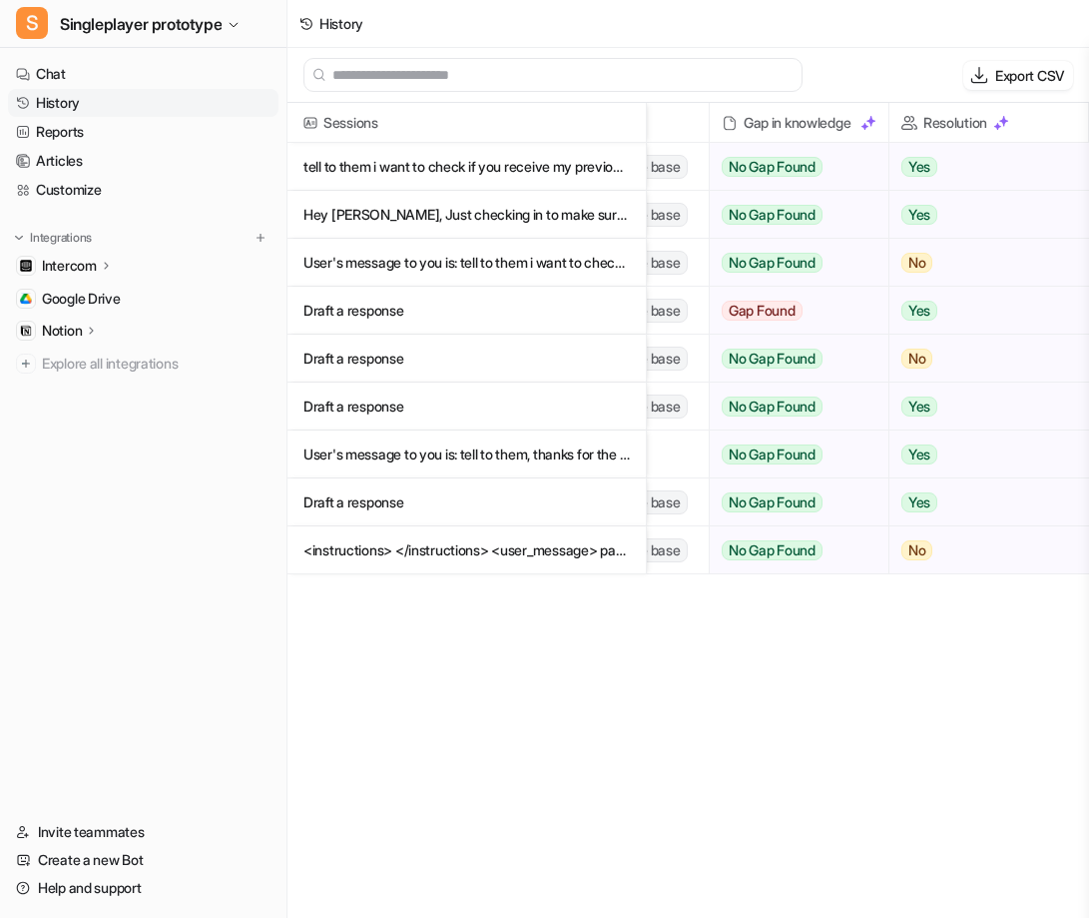
click at [425, 358] on p "Draft a response" at bounding box center [467, 358] width 326 height 48
